Goal: Task Accomplishment & Management: Manage account settings

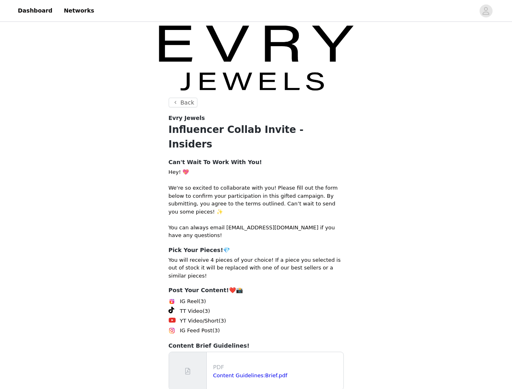
click at [256, 215] on div at bounding box center [255, 219] width 175 height 8
click at [256, 11] on div at bounding box center [286, 11] width 375 height 18
click at [486, 11] on icon "avatar" at bounding box center [486, 10] width 8 height 13
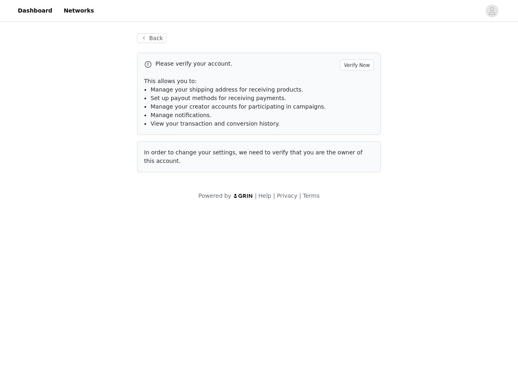
click at [182, 102] on li "Manage your creator accounts for participating in campaigns." at bounding box center [263, 106] width 224 height 9
click at [256, 387] on body "Dashboard Networks Back Please verify your account. Verify Now This allows you …" at bounding box center [259, 194] width 518 height 389
